Goal: Communication & Community: Answer question/provide support

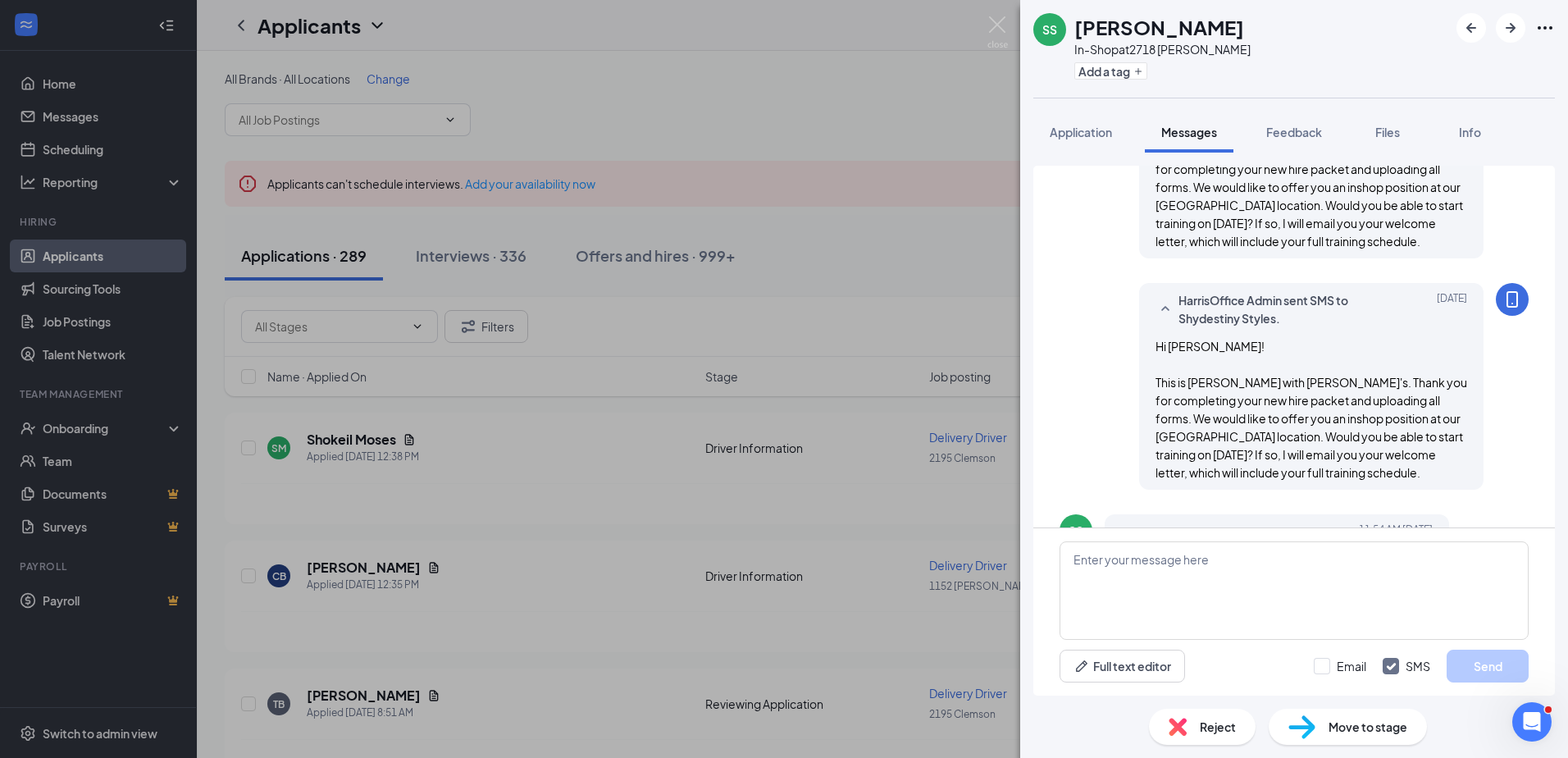
scroll to position [568, 0]
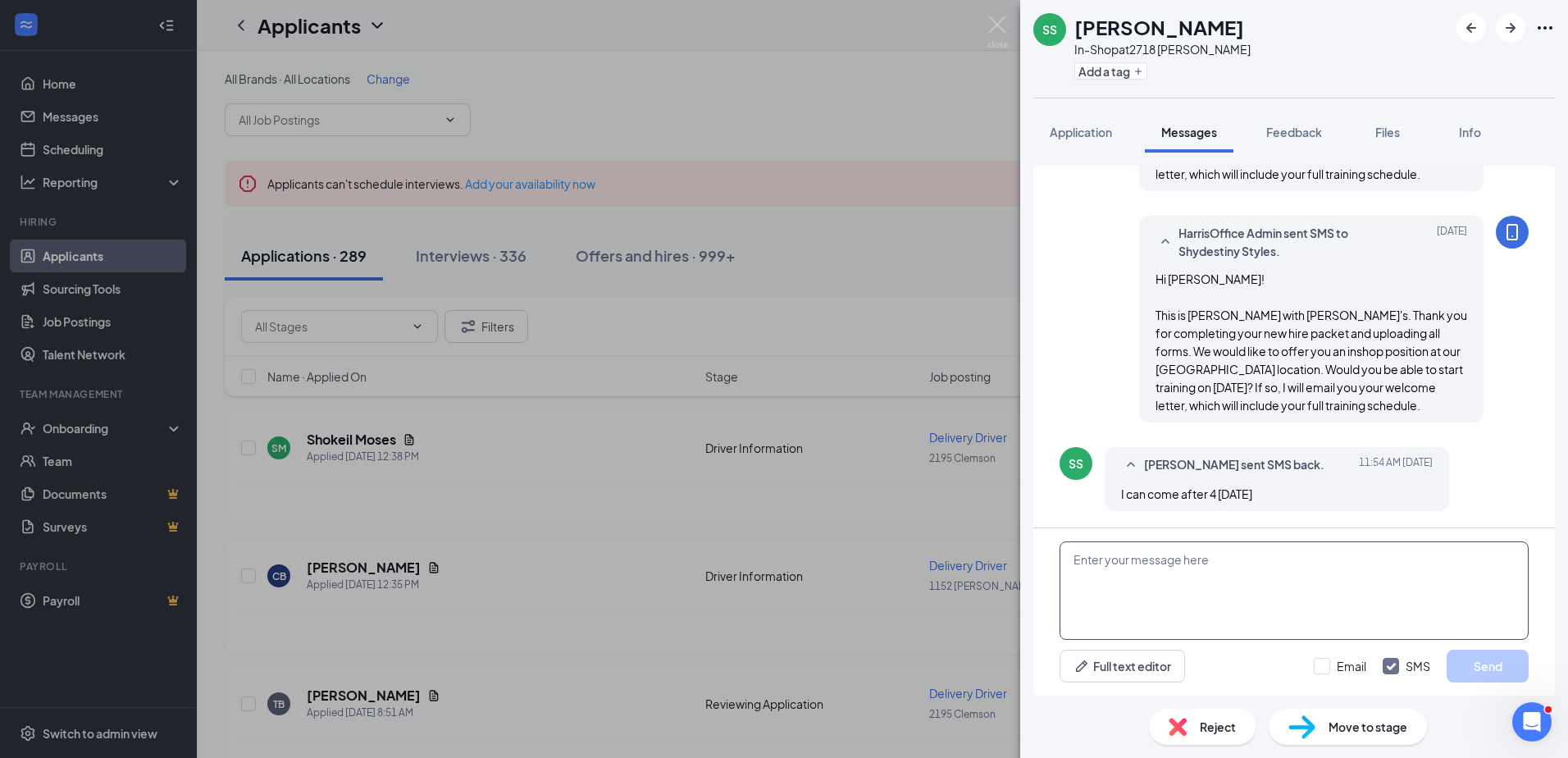
click at [1097, 594] on textarea at bounding box center [1294, 591] width 469 height 98
type textarea "He has you"
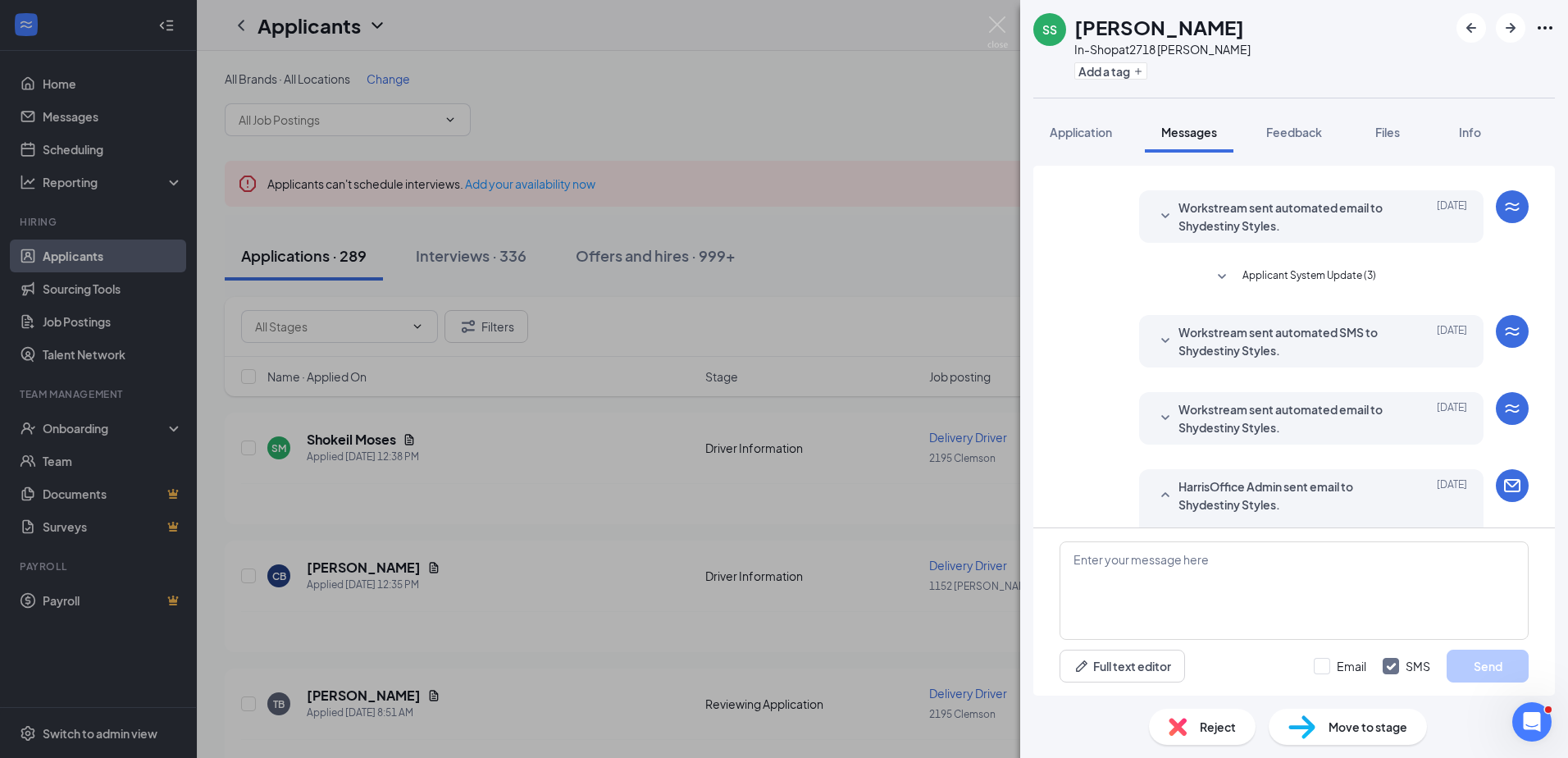
scroll to position [568, 0]
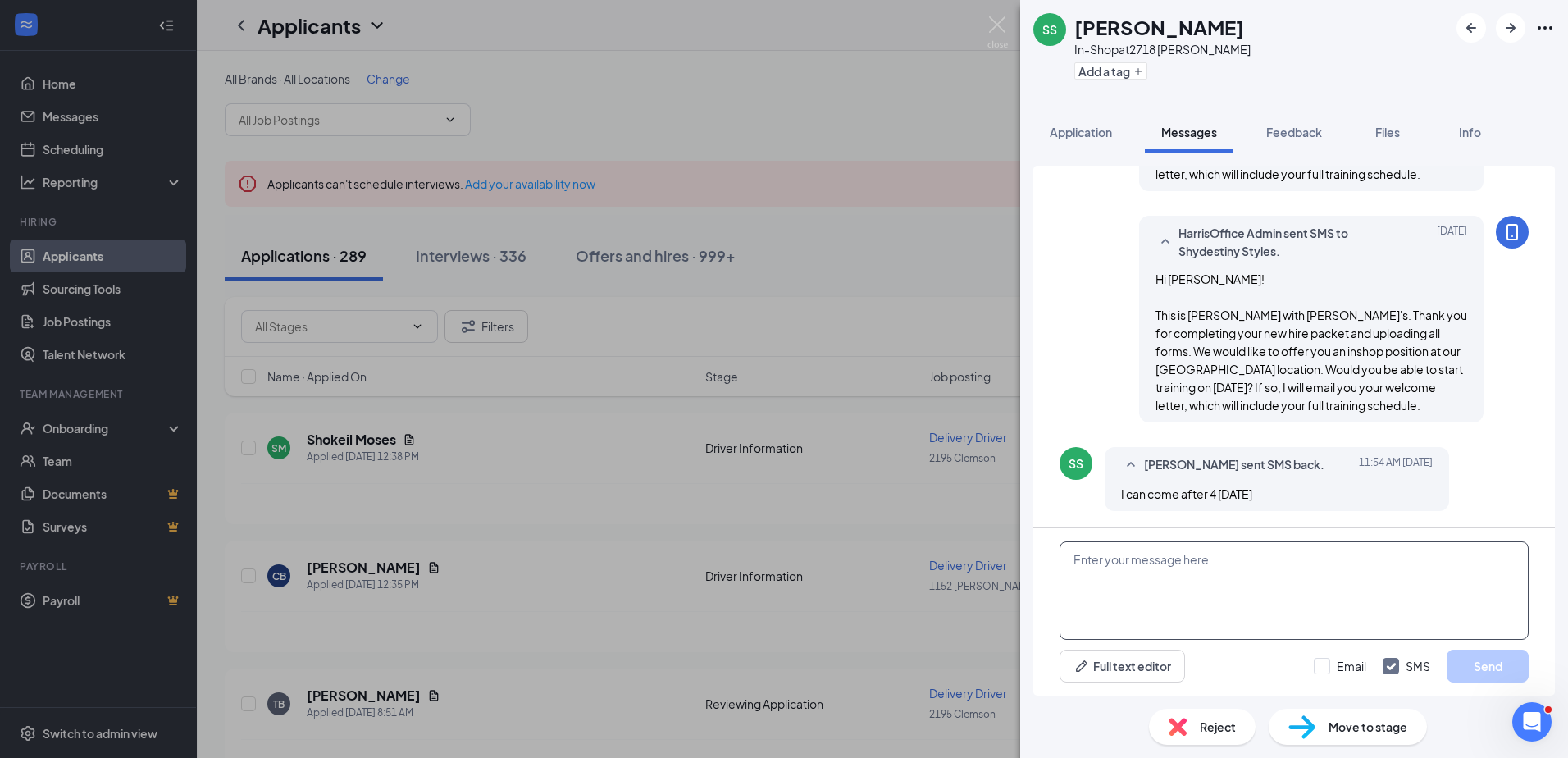
click at [1097, 602] on textarea at bounding box center [1294, 591] width 469 height 98
click at [1319, 561] on textarea "He has you scheduled to come in at 4pm. Did you need a later time?" at bounding box center [1294, 591] width 469 height 98
type textarea "He has you scheduled to come in at 4pm. Does that work or do you need a later t…"
click at [1316, 660] on input "Email" at bounding box center [1339, 666] width 53 height 16
checkbox input "true"
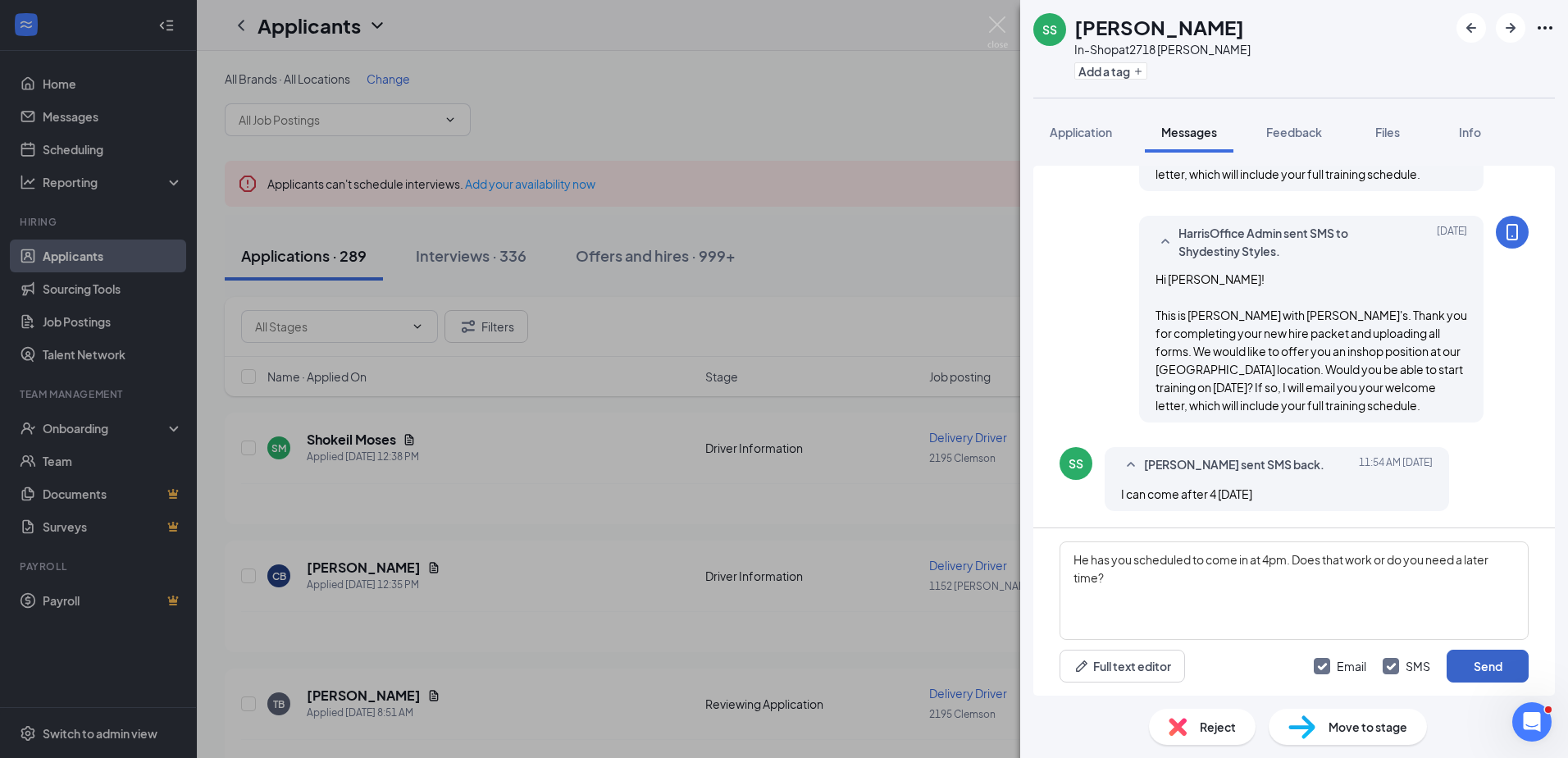
click at [1469, 656] on button "Send" at bounding box center [1487, 667] width 82 height 33
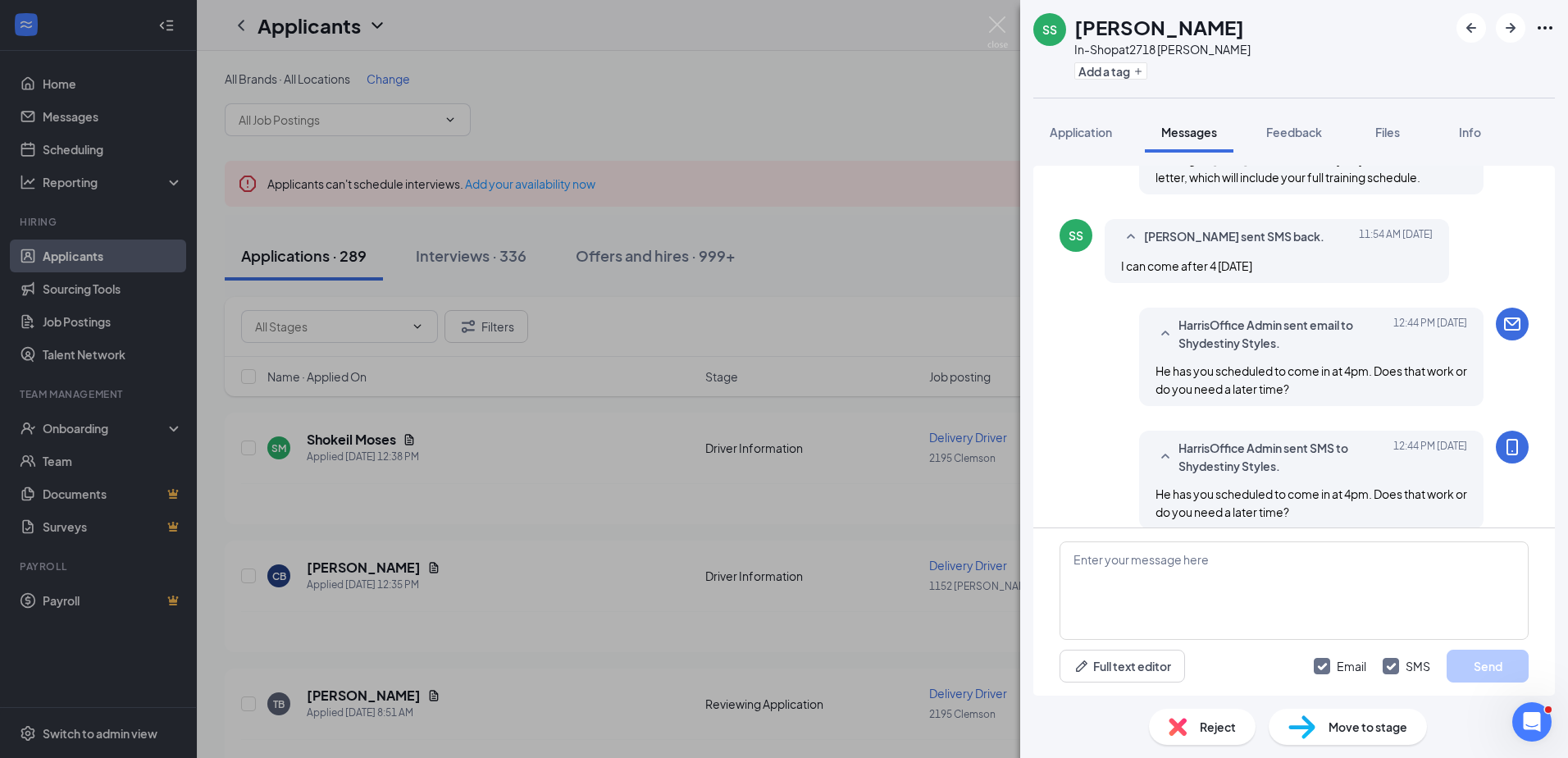
scroll to position [815, 0]
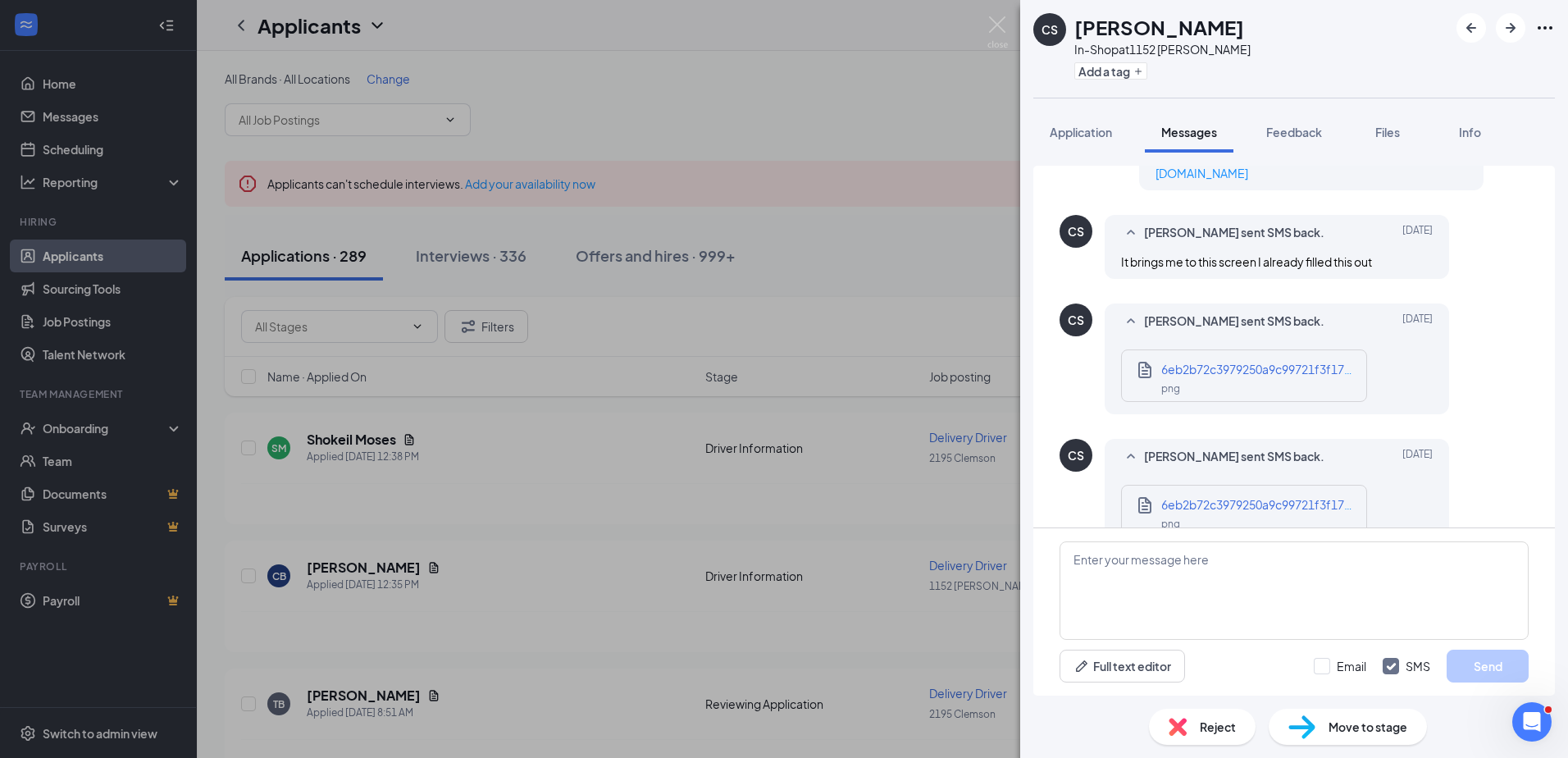
scroll to position [648, 0]
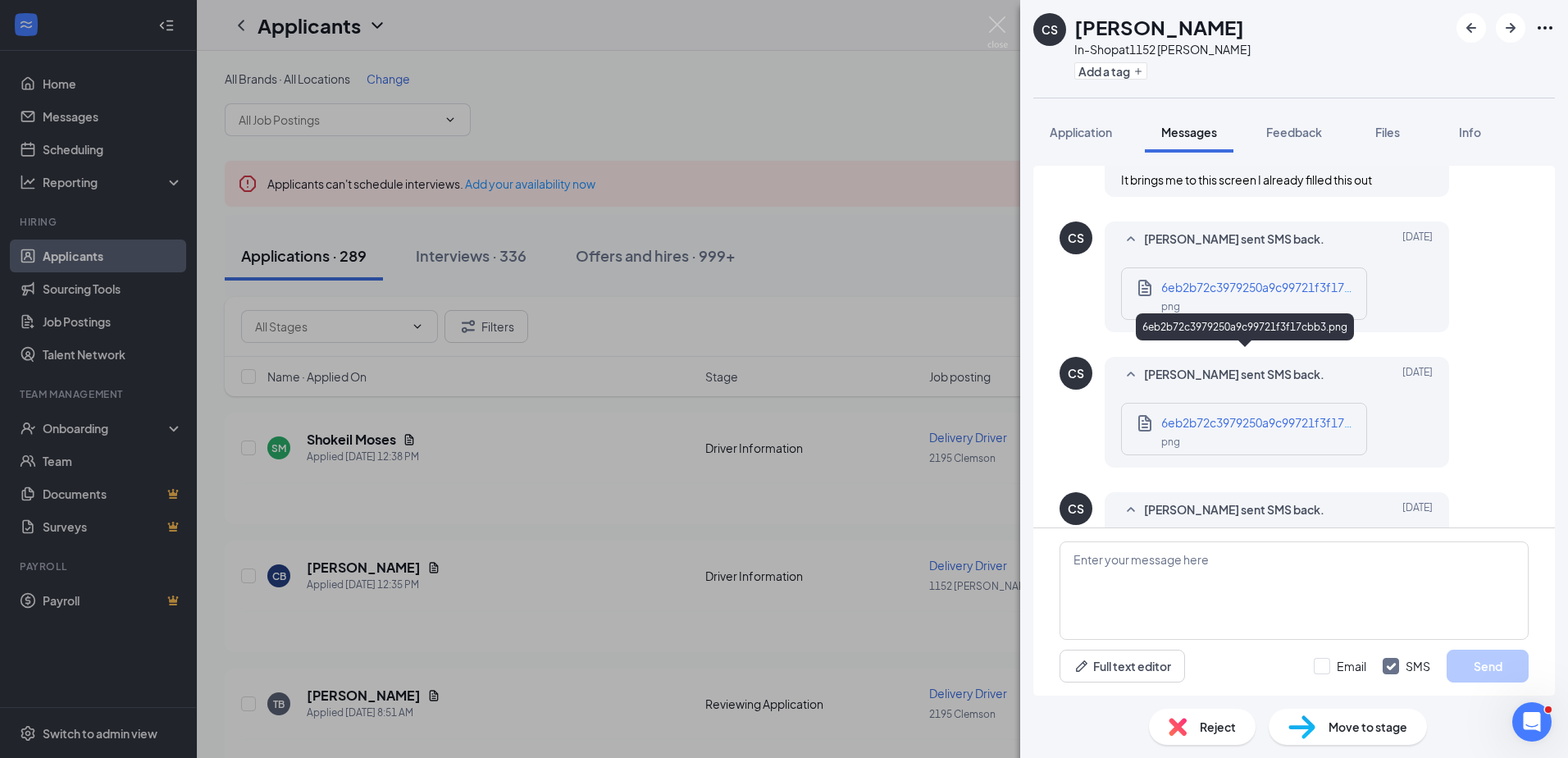
click at [1258, 294] on span "6eb2b72c3979250a9c99721f3f17cbb3.png" at bounding box center [1279, 287] width 236 height 14
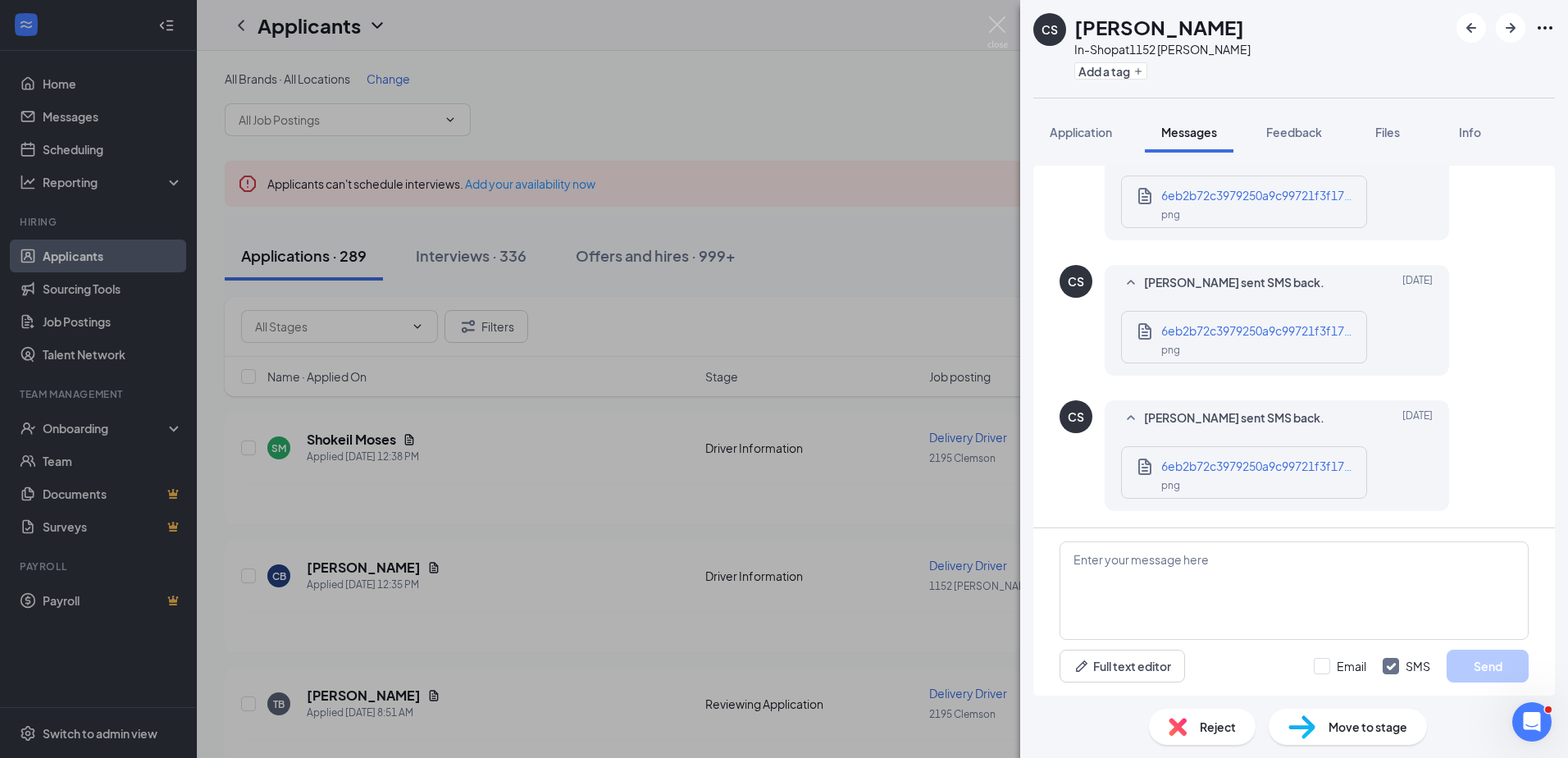
scroll to position [812, 0]
click at [1210, 338] on span "6eb2b72c3979250a9c99721f3f17cbb3.png" at bounding box center [1279, 330] width 236 height 14
click at [1173, 555] on textarea at bounding box center [1294, 591] width 469 height 98
click at [1057, 577] on div "Full text editor Email SMS Send" at bounding box center [1294, 612] width 521 height 167
click at [1127, 588] on textarea at bounding box center [1294, 591] width 469 height 98
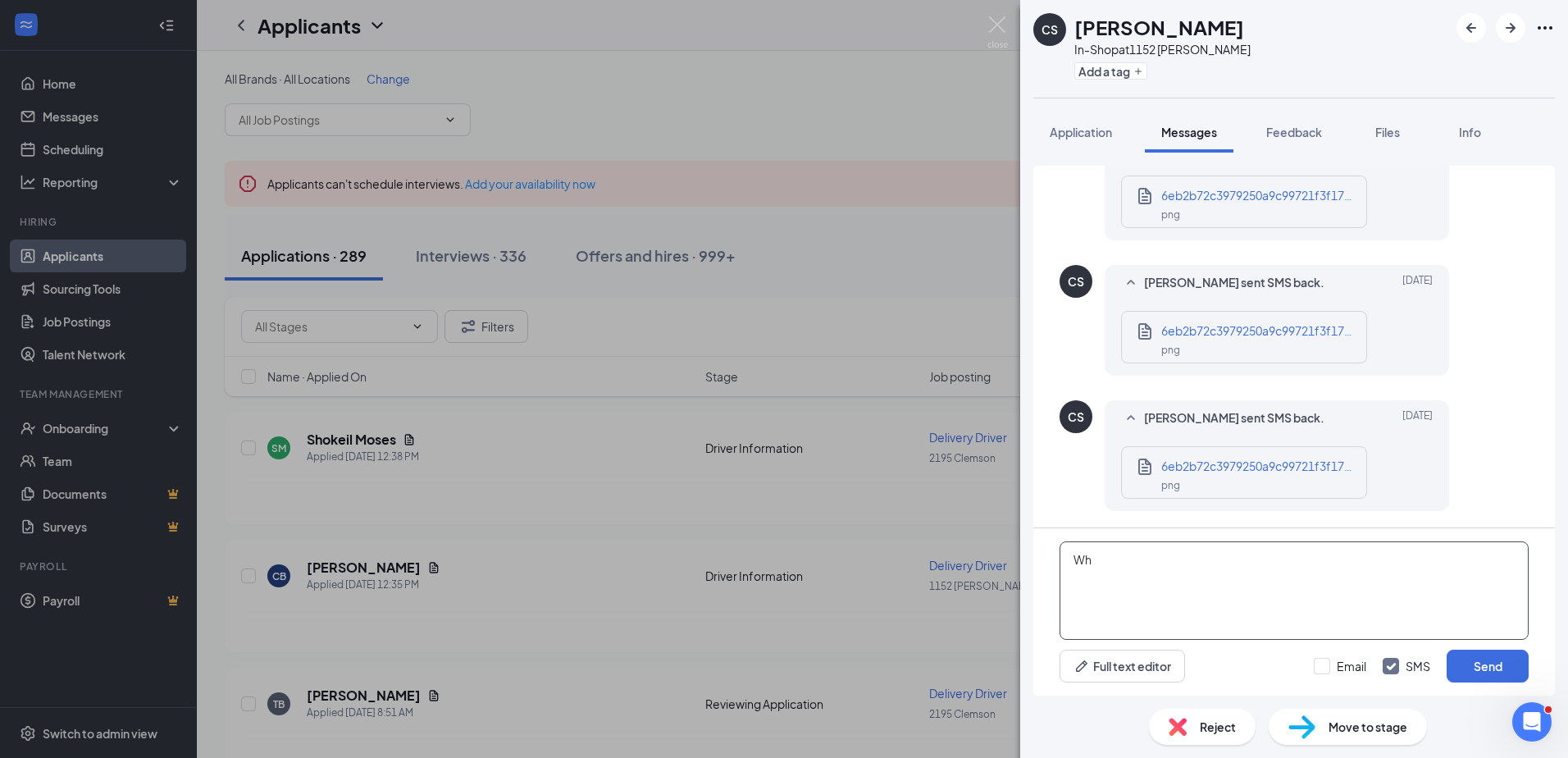
type textarea "W"
click at [1213, 562] on textarea "Did it allow you the submit once your entered your name and all information in …" at bounding box center [1294, 591] width 469 height 98
click at [1212, 562] on textarea "Did it allow you the submit once your entered your name and all information in …" at bounding box center [1294, 591] width 469 height 98
click at [1221, 564] on textarea "Did it allow you the submit it once you entered your name and all information i…" at bounding box center [1294, 591] width 469 height 98
type textarea "Did it allow you the submit it, once you entered your name and all information …"
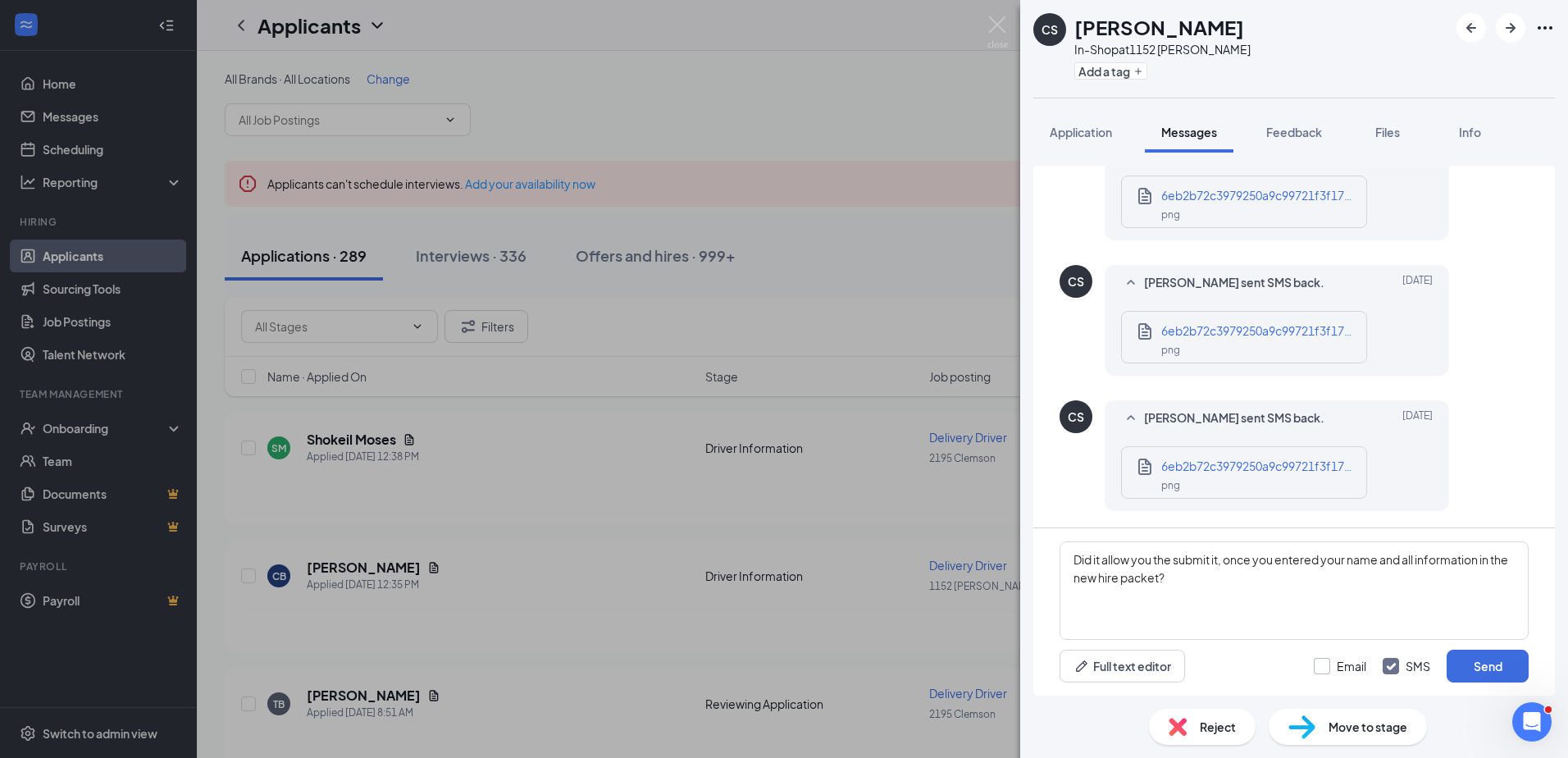
click at [1331, 668] on input "Email" at bounding box center [1339, 666] width 53 height 16
checkbox input "true"
click at [1471, 666] on button "Send" at bounding box center [1487, 667] width 82 height 33
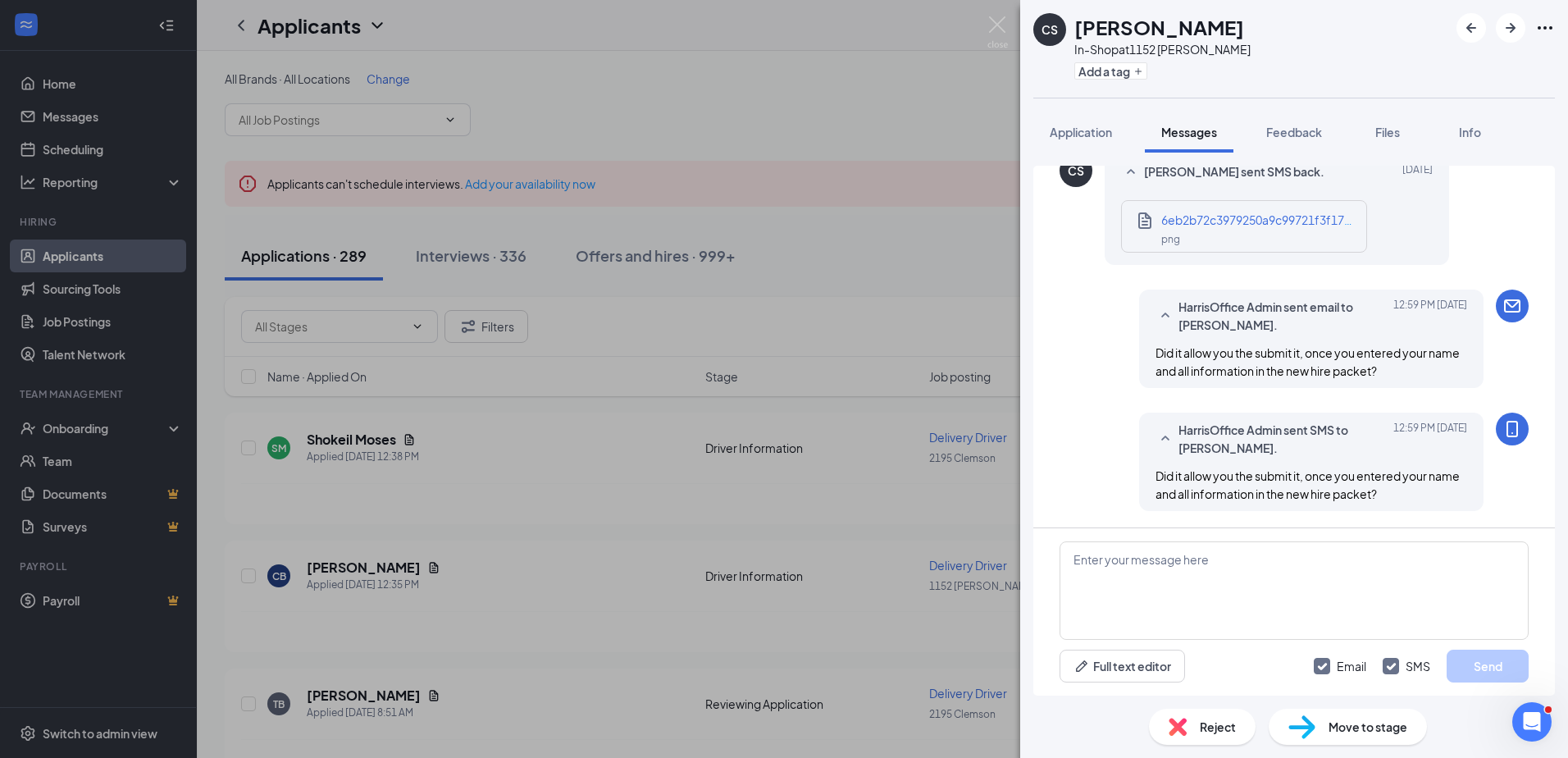
scroll to position [1058, 0]
drag, startPoint x: 1160, startPoint y: 34, endPoint x: 1078, endPoint y: 13, distance: 84.6
click at [1078, 13] on div "CS Cameron Spencer In-Shop at 1152 Moye Add a tag" at bounding box center [1294, 49] width 548 height 98
copy h1 "Cameron Spencer"
click at [1113, 589] on textarea at bounding box center [1294, 591] width 469 height 98
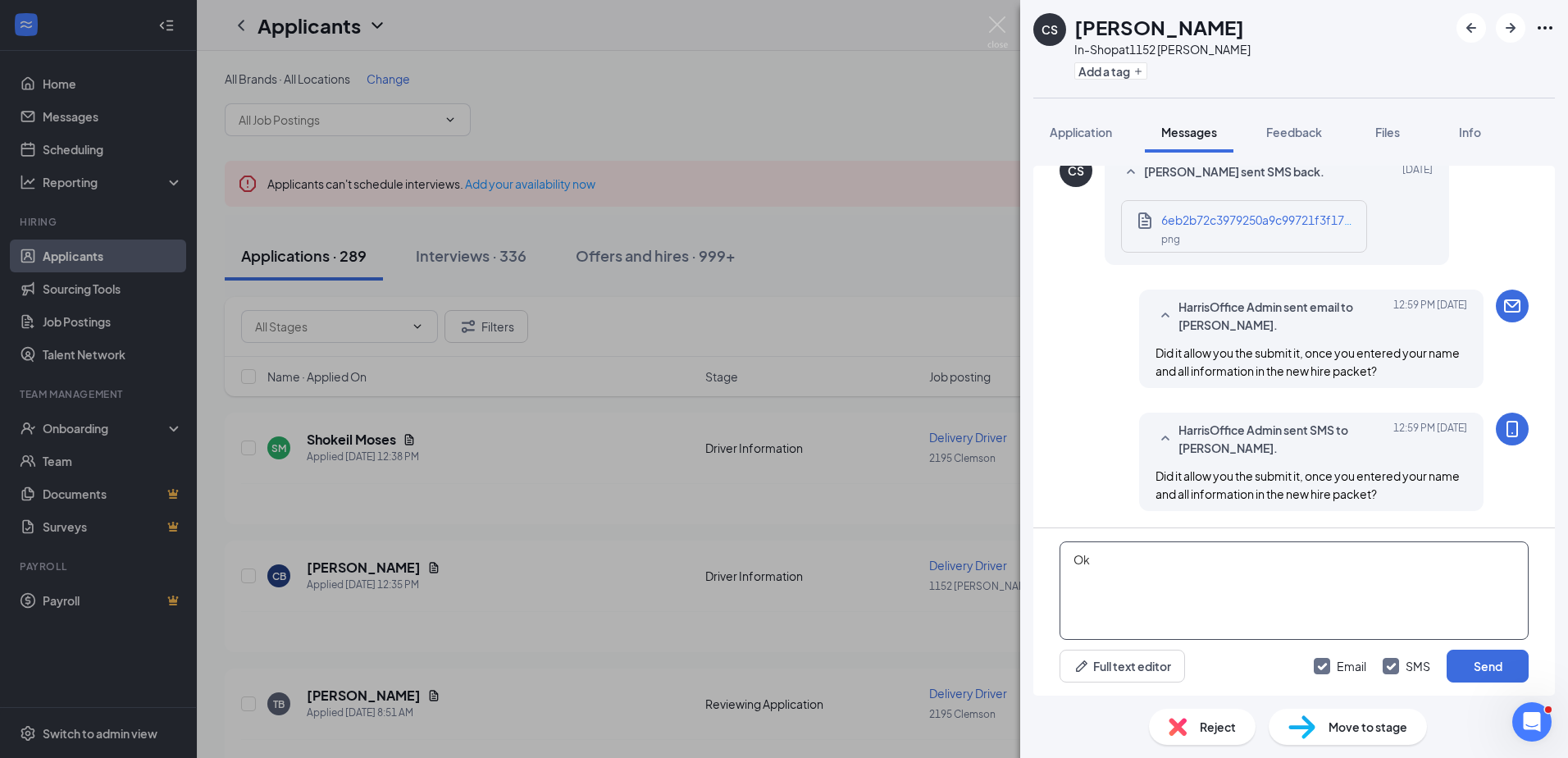
type textarea "O"
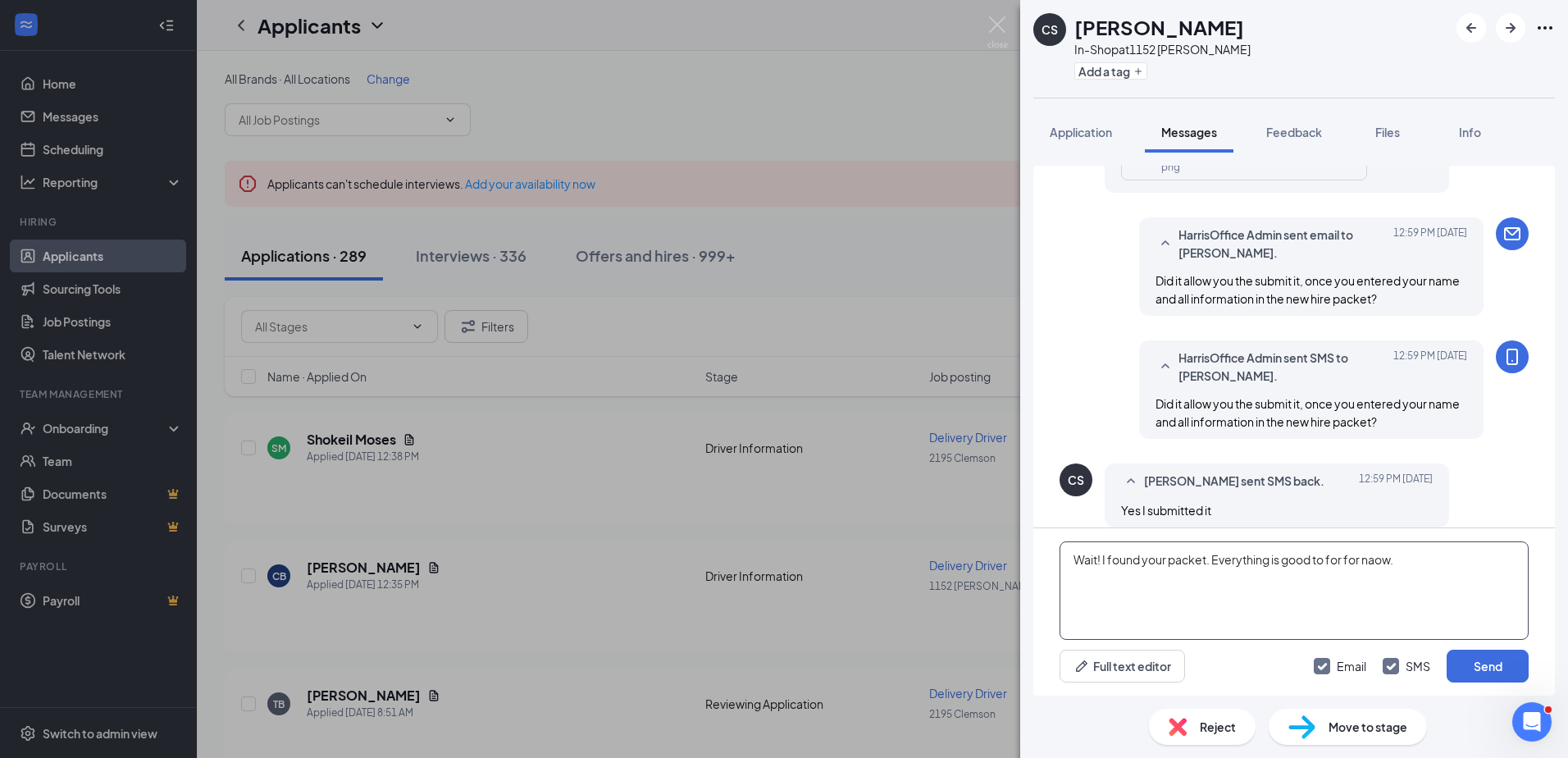
click at [1102, 561] on textarea "Wait! I found your packet. Everything is good to for for naow." at bounding box center [1294, 591] width 469 height 98
click at [1208, 563] on textarea "Wait, I found your packet. Everything is good to for for naow." at bounding box center [1294, 591] width 469 height 98
drag, startPoint x: 1391, startPoint y: 557, endPoint x: 1346, endPoint y: 550, distance: 45.5
click at [1346, 550] on textarea "Wait, I found your packet! Everything is good to for for naow." at bounding box center [1294, 591] width 469 height 98
click at [1378, 560] on textarea "Wait, I found your packet! Everything is good to for now." at bounding box center [1294, 591] width 469 height 98
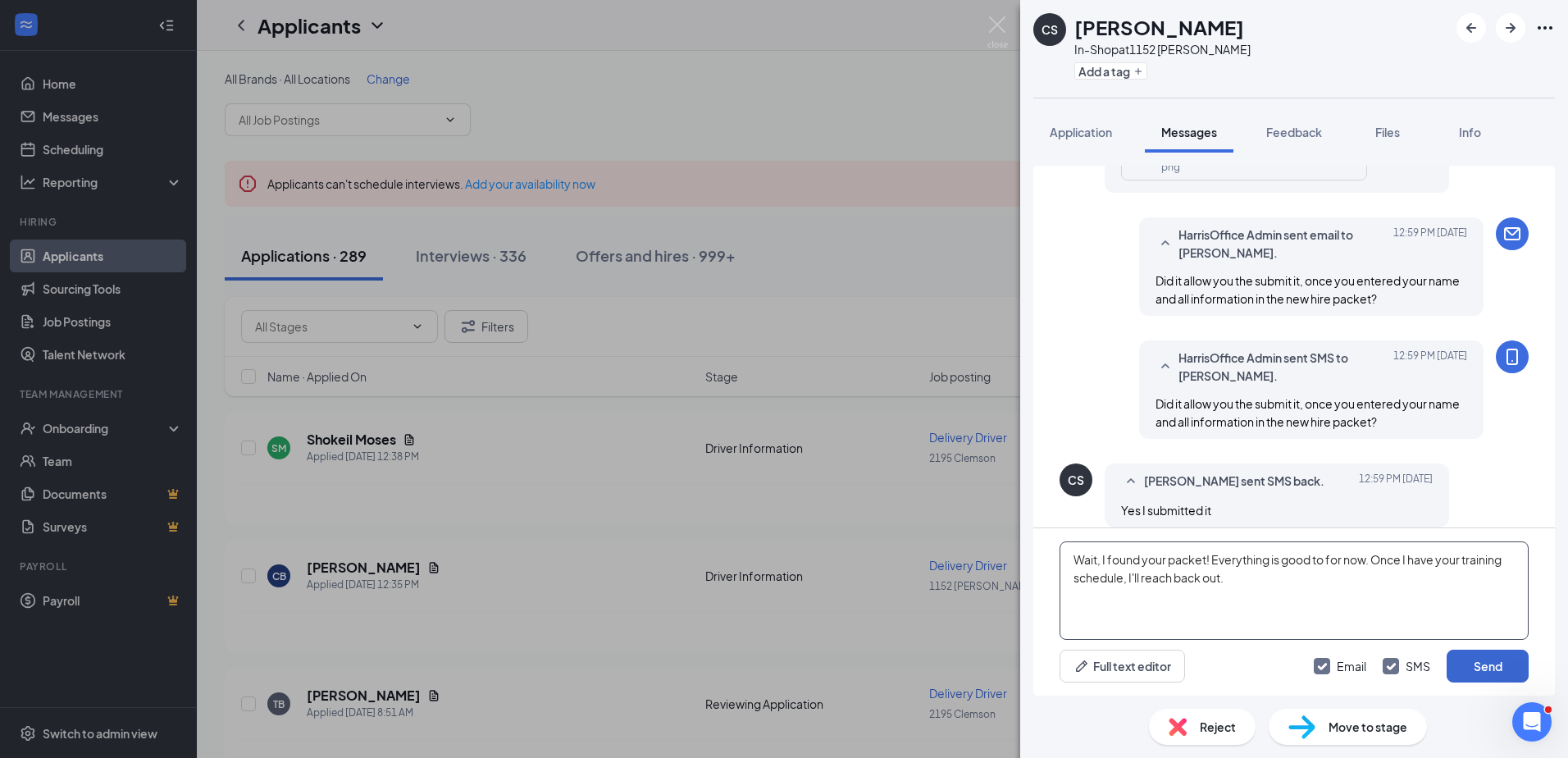
type textarea "Wait, I found your packet! Everything is good to for now. Once I have your trai…"
click at [1496, 672] on button "Send" at bounding box center [1487, 667] width 82 height 33
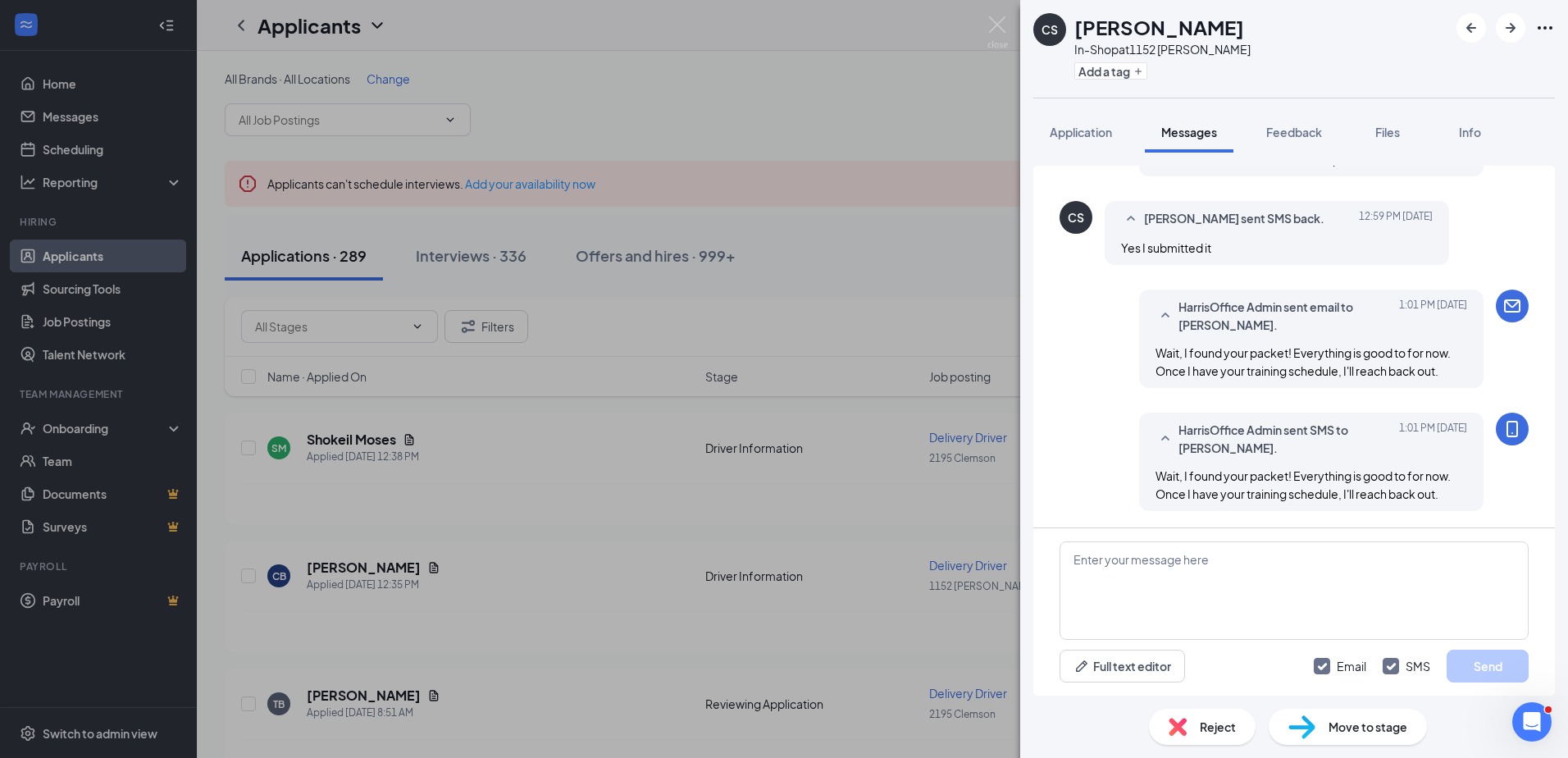
scroll to position [1393, 0]
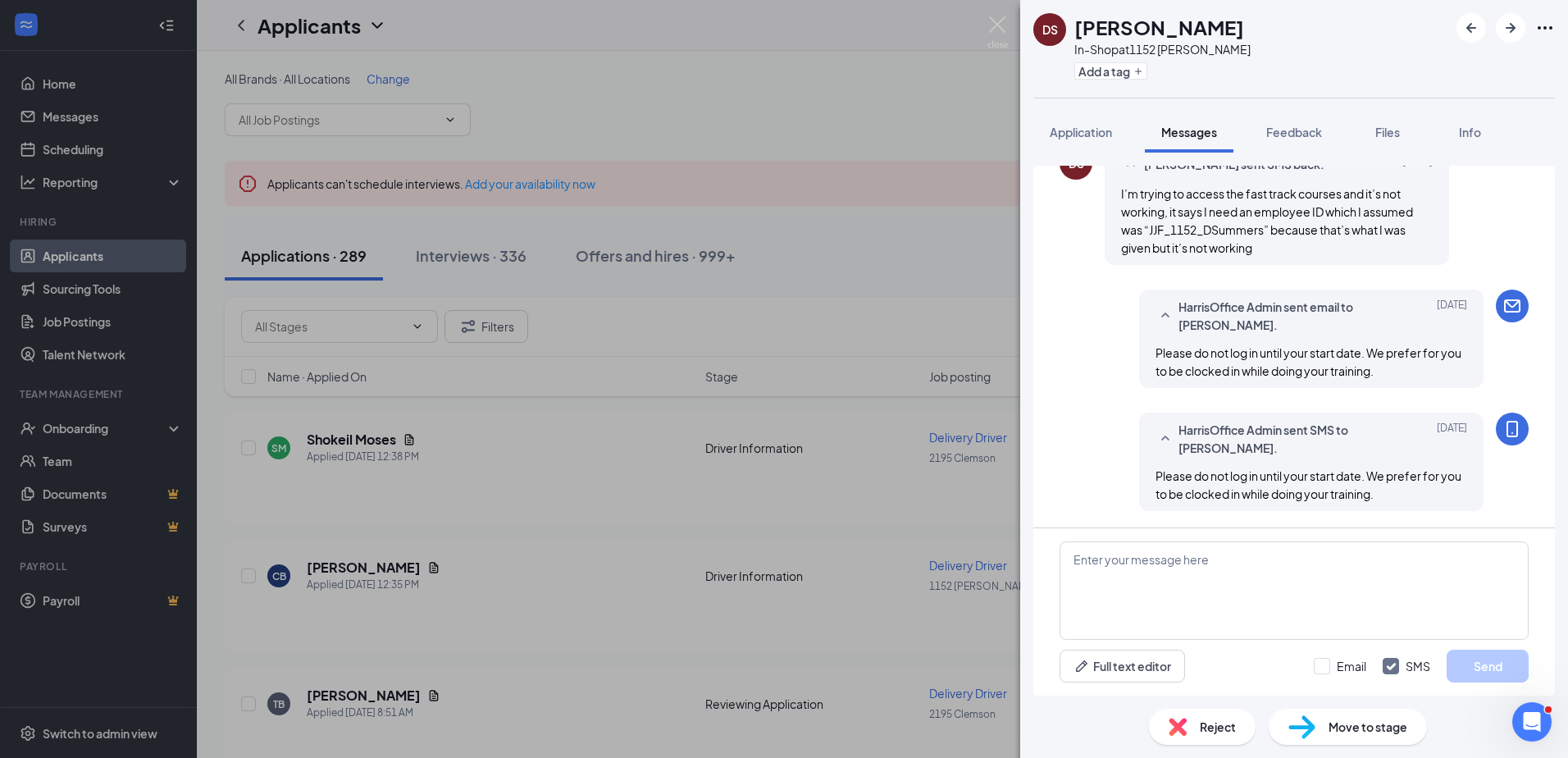
scroll to position [971, 0]
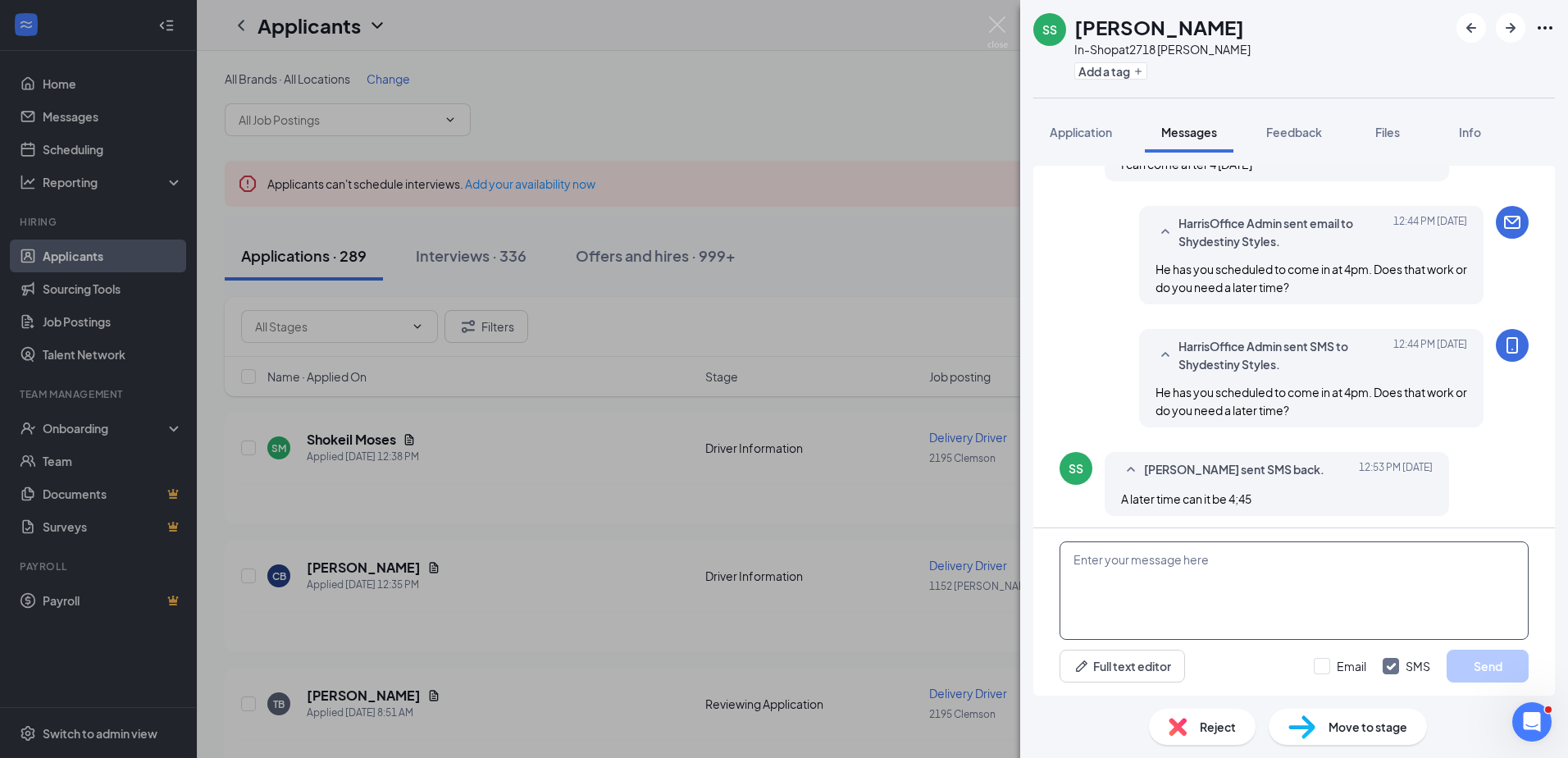
scroll to position [778, 0]
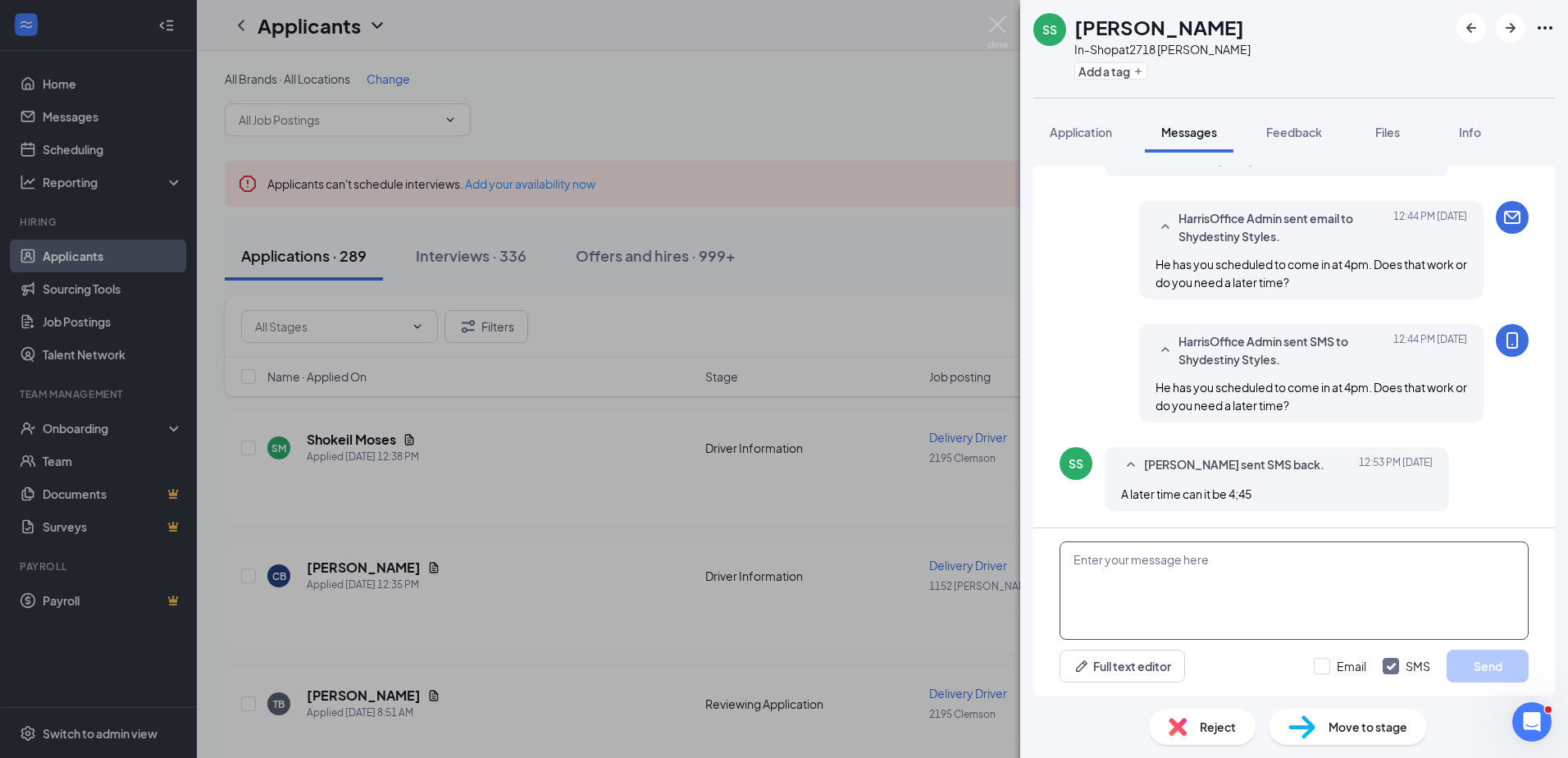
click at [1108, 600] on textarea at bounding box center [1294, 591] width 469 height 98
type textarea "Okay, let me update your schedule. I'll get back to you soon."
click at [1324, 667] on input "Email" at bounding box center [1339, 666] width 53 height 16
checkbox input "true"
click at [1464, 666] on button "Send" at bounding box center [1487, 667] width 82 height 33
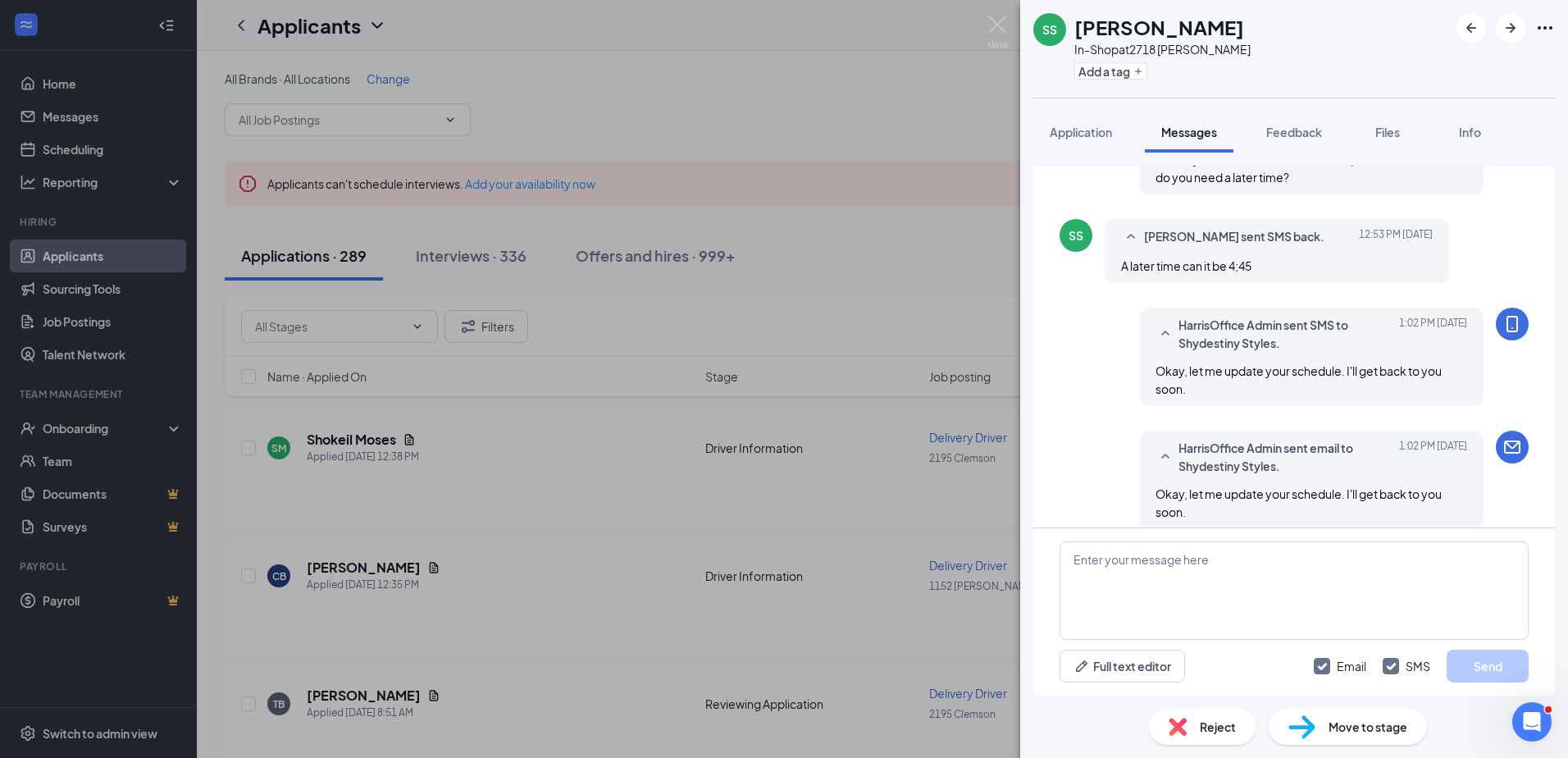
scroll to position [1024, 0]
